Goal: Find specific page/section: Find specific page/section

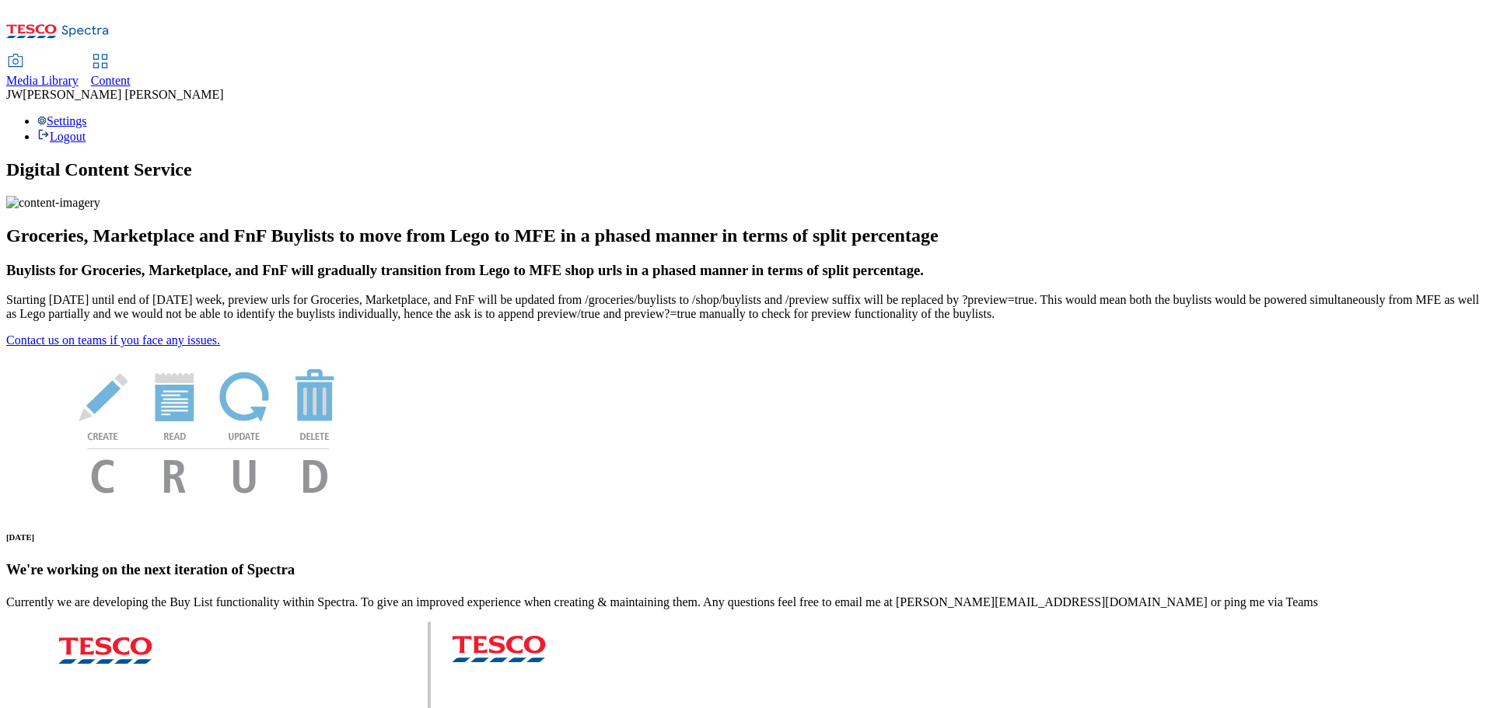
click at [79, 74] on span "Media Library" at bounding box center [42, 80] width 72 height 13
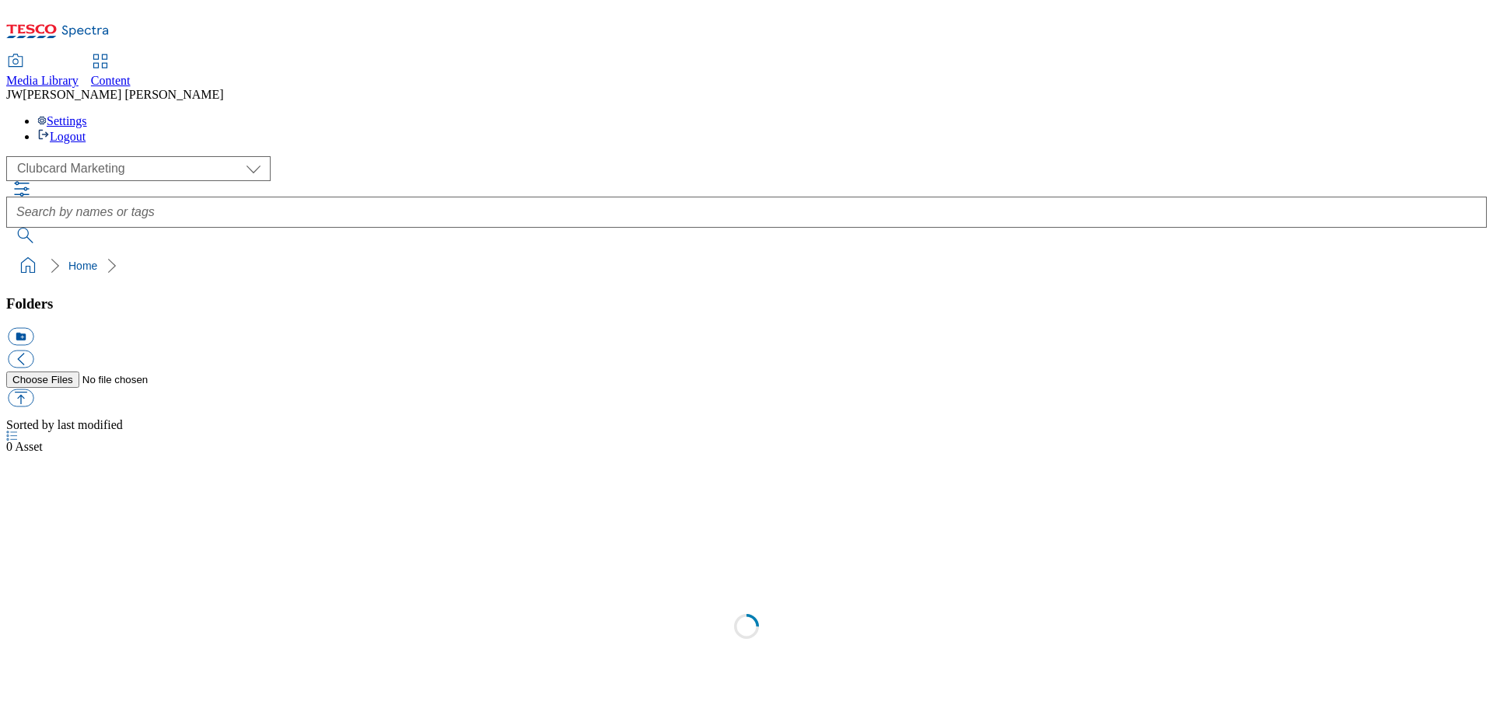
scroll to position [1, 0]
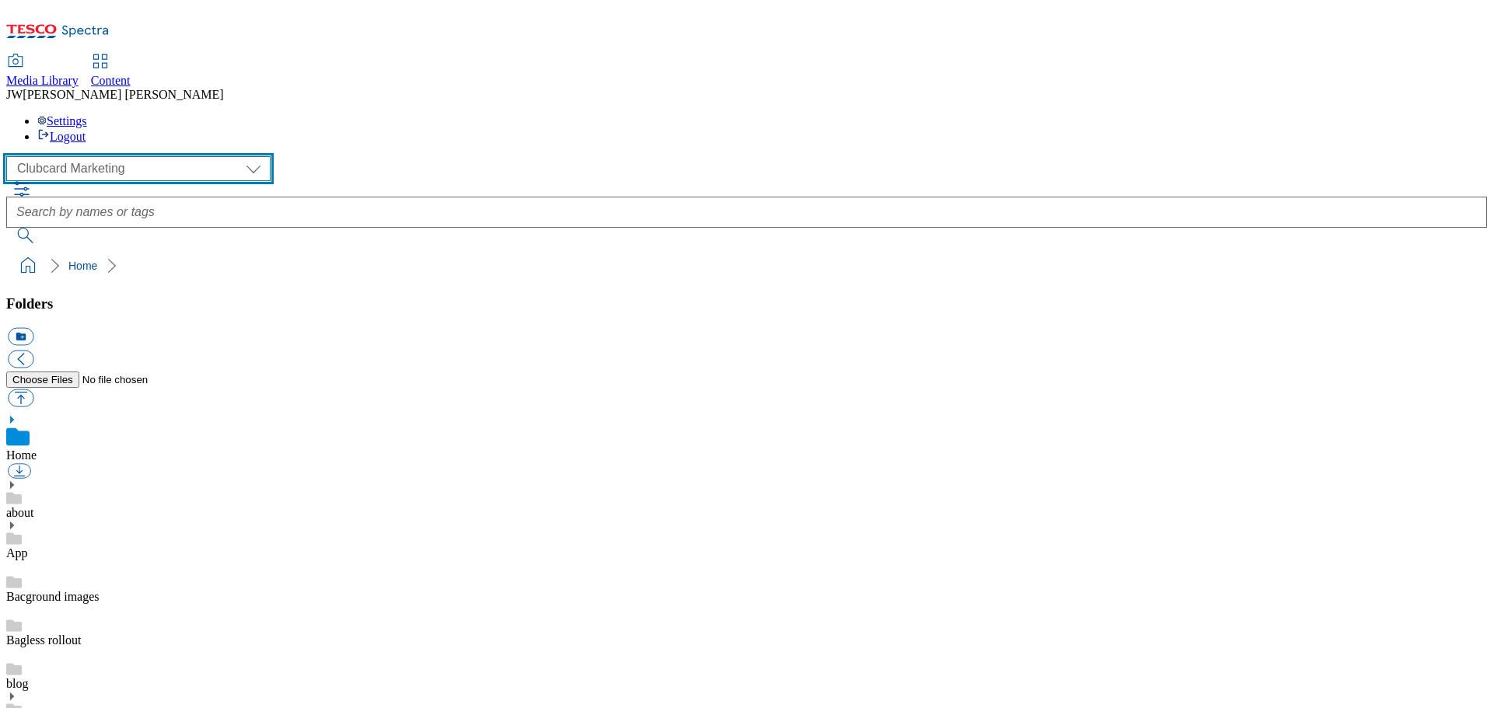
click at [127, 156] on select "Clubcard Marketing GHS Marketing UK GHS Product UK GHS ROI iGHS Marketing CE iG…" at bounding box center [138, 168] width 264 height 25
select select "flare-ghs-mktg"
click at [11, 156] on select "Clubcard Marketing GHS Marketing UK GHS Product UK GHS ROI iGHS Marketing CE iG…" at bounding box center [138, 168] width 264 height 25
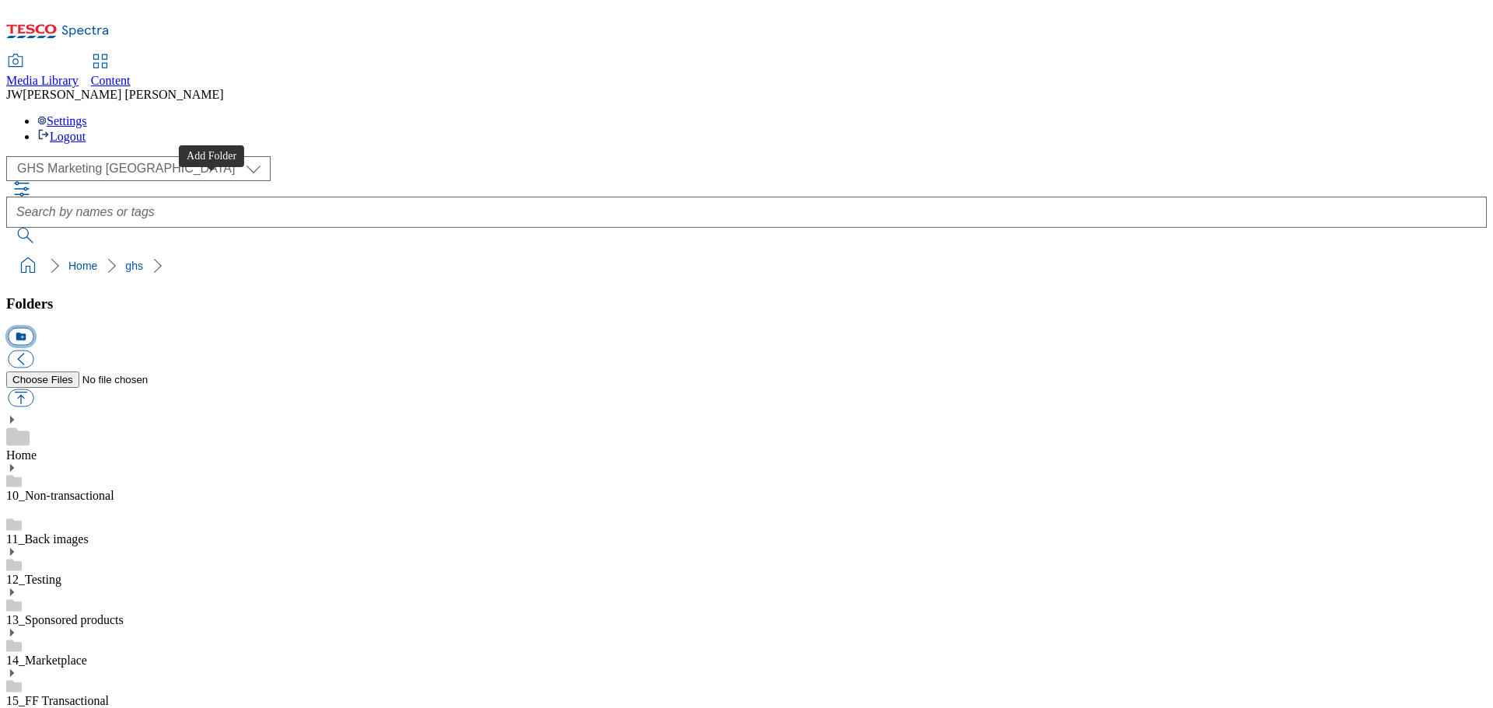
click at [33, 328] on button "icon_new_folder" at bounding box center [21, 337] width 26 height 18
type input "Treats & Snacks Aisle"
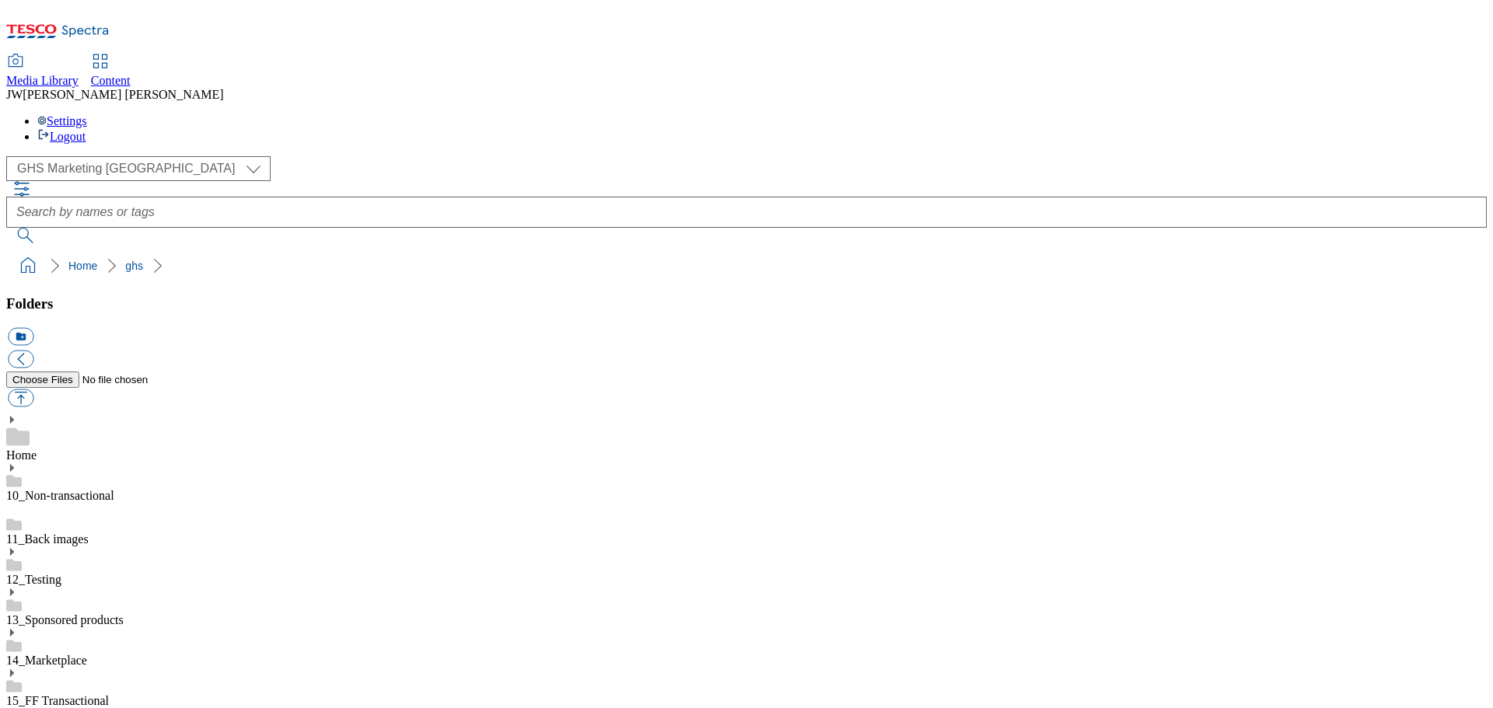
click at [33, 328] on button "icon_new_folder" at bounding box center [21, 337] width 26 height 18
type input "UK Roundalls"
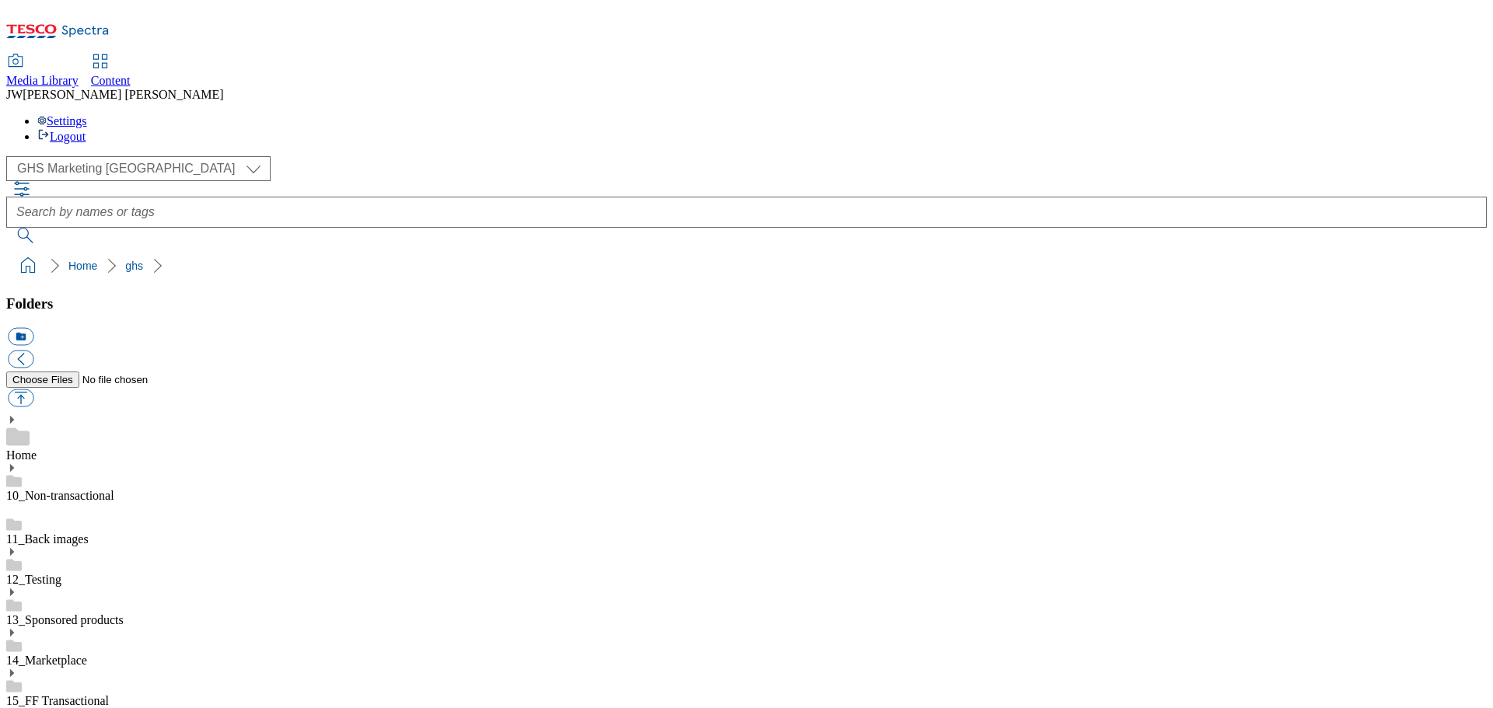
drag, startPoint x: 96, startPoint y: 358, endPoint x: 134, endPoint y: 443, distance: 93.9
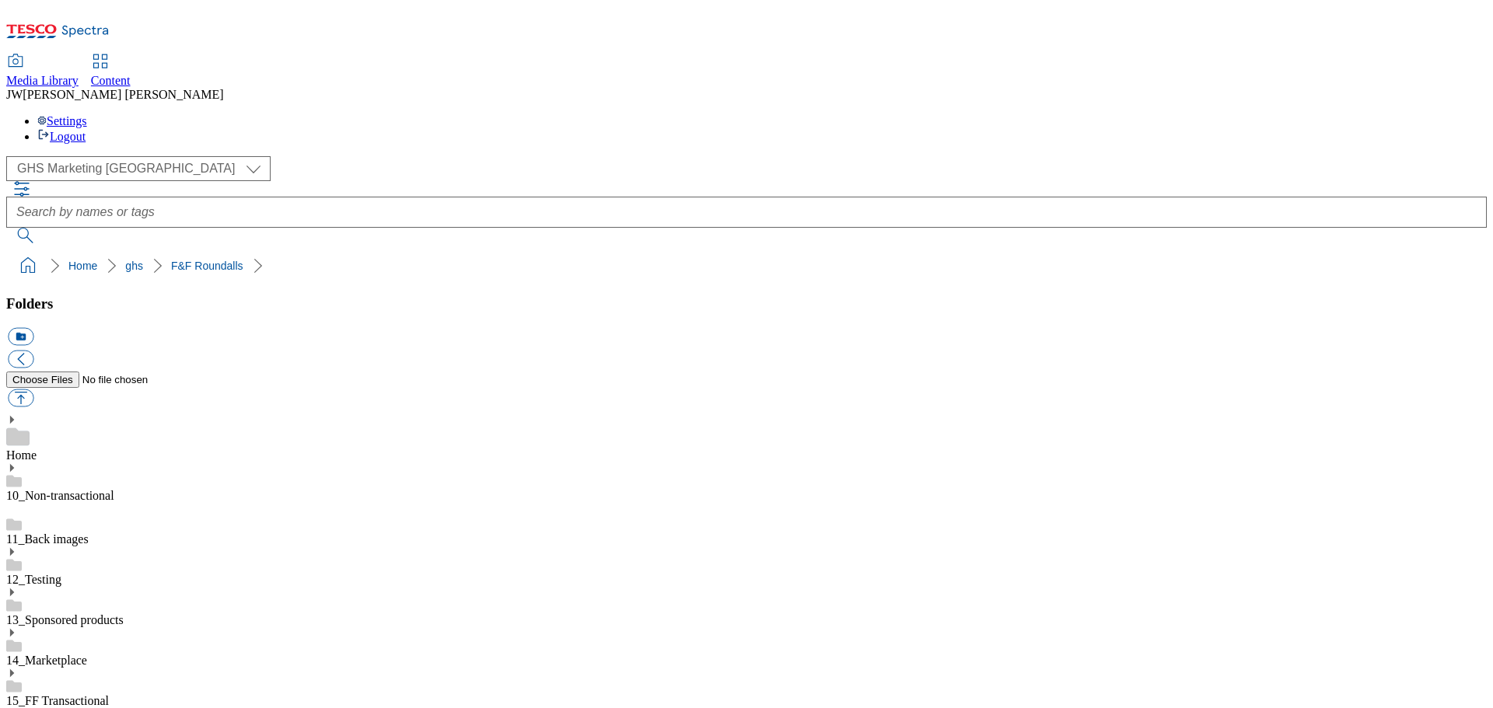
drag, startPoint x: 112, startPoint y: 353, endPoint x: 103, endPoint y: 376, distance: 25.1
drag, startPoint x: 67, startPoint y: 353, endPoint x: 54, endPoint y: 382, distance: 31.3
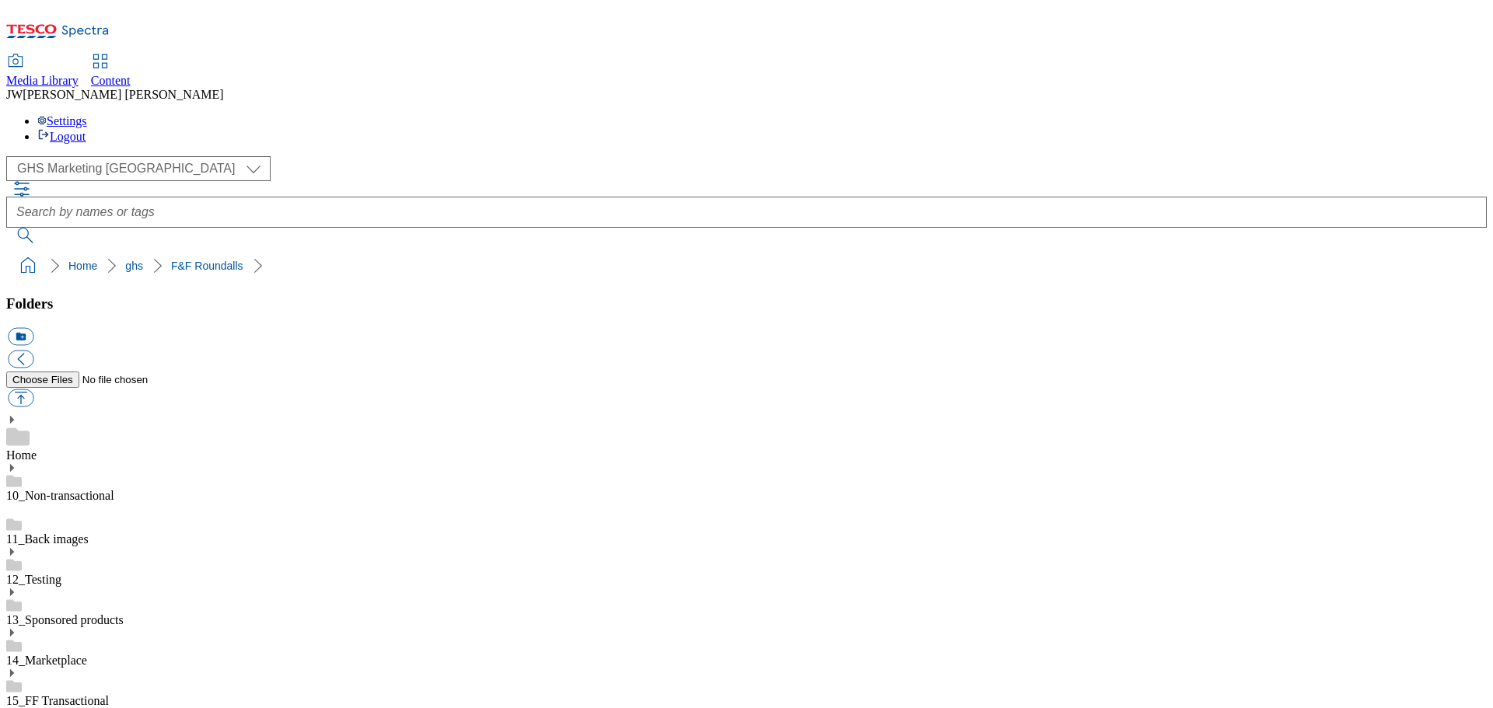
scroll to position [700, 0]
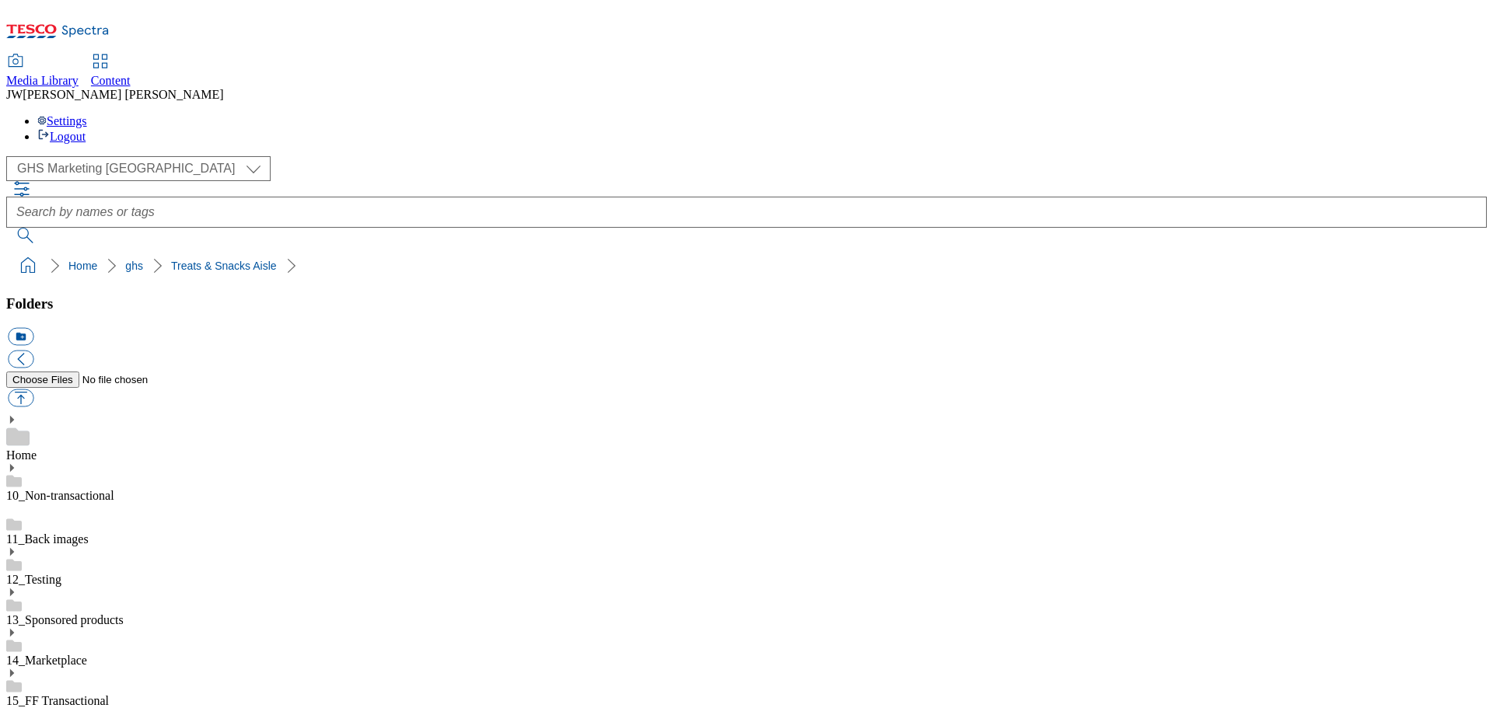
scroll to position [622, 0]
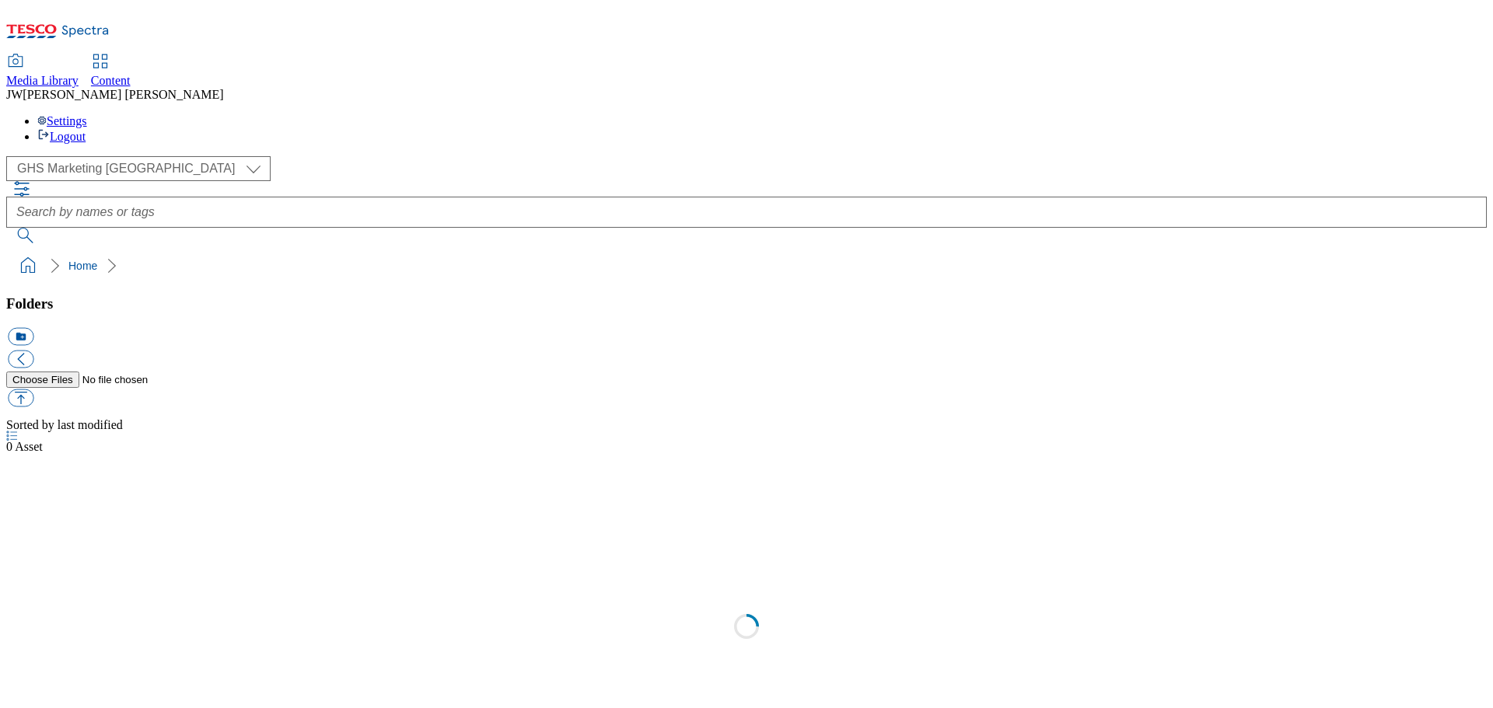
select select "flare-ghs-mktg"
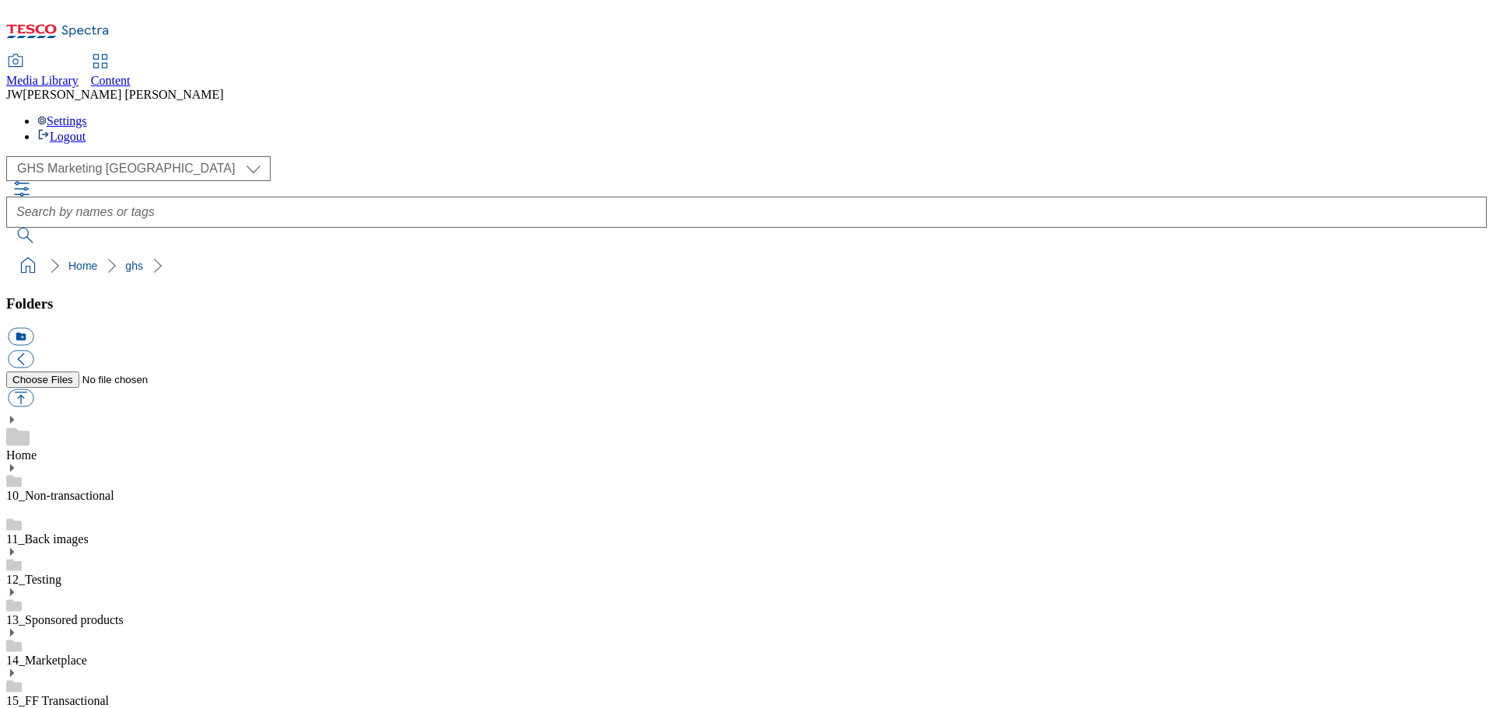
scroll to position [356, 0]
